Goal: Task Accomplishment & Management: Manage account settings

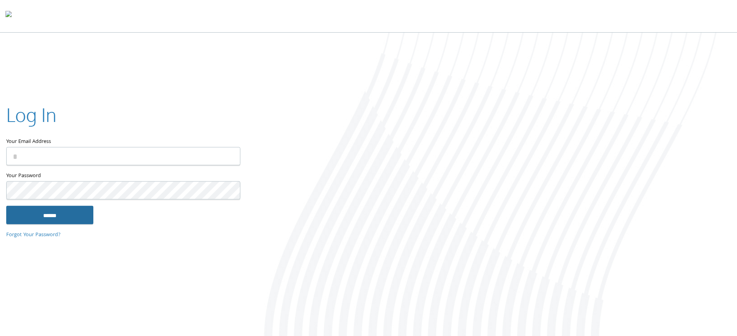
type input "**********"
click at [27, 216] on input "******" at bounding box center [49, 215] width 87 height 19
